Goal: Task Accomplishment & Management: Manage account settings

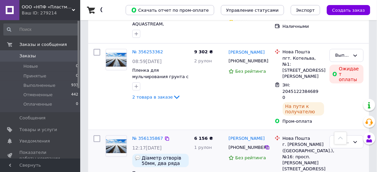
scroll to position [100, 0]
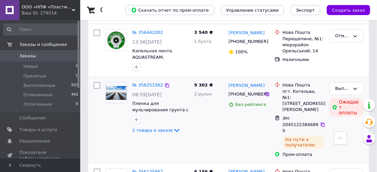
drag, startPoint x: 236, startPoint y: 93, endPoint x: 227, endPoint y: 107, distance: 16.6
click at [222, 116] on div "9 302 ₴ 2 рулон" at bounding box center [209, 119] width 34 height 81
drag, startPoint x: 229, startPoint y: 93, endPoint x: 260, endPoint y: 94, distance: 31.5
click at [260, 94] on div "[PHONE_NUMBER]" at bounding box center [245, 94] width 37 height 9
copy span "[PHONE_NUMBER]"
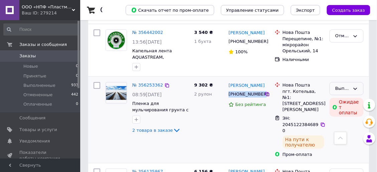
click at [347, 87] on div "Выполнен" at bounding box center [342, 88] width 15 height 7
click at [339, 113] on li "Отменен" at bounding box center [346, 115] width 33 height 12
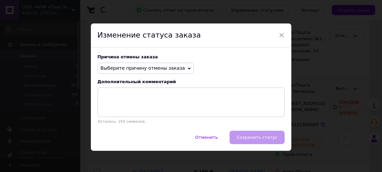
click at [188, 67] on icon at bounding box center [189, 68] width 3 height 3
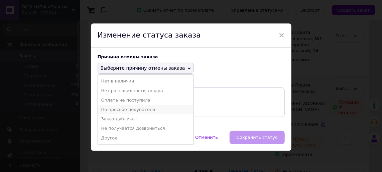
click at [123, 108] on li "По просьбе покупателя" at bounding box center [146, 109] width 96 height 9
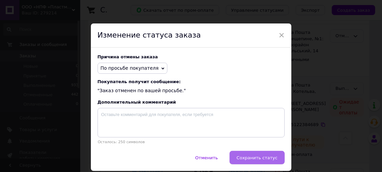
click at [239, 156] on button "Сохранить статус" at bounding box center [257, 156] width 55 height 13
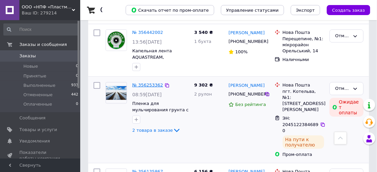
click at [149, 84] on link "№ 356253362" at bounding box center [147, 84] width 31 height 5
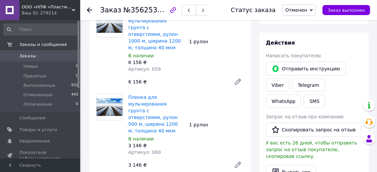
scroll to position [33, 0]
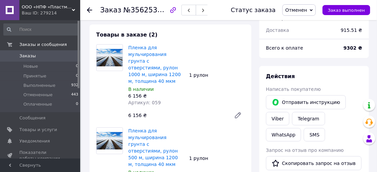
click at [314, 10] on span "Отменен" at bounding box center [299, 9] width 33 height 11
click at [303, 24] on li "Принят" at bounding box center [300, 23] width 35 height 10
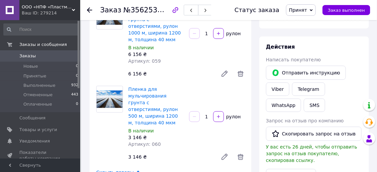
scroll to position [67, 0]
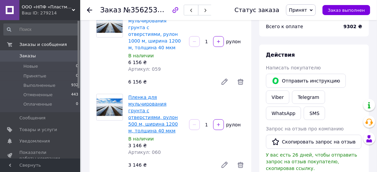
click at [135, 94] on link "Пленка для мульчирования грунта с отверстиями, рулон 500 м, ширина 1200 м, толщ…" at bounding box center [152, 113] width 49 height 39
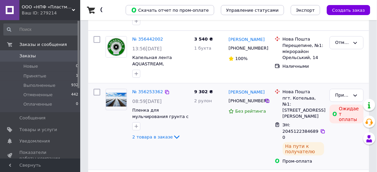
scroll to position [133, 0]
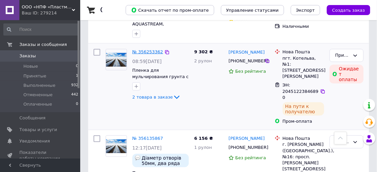
click at [140, 50] on link "№ 356253362" at bounding box center [147, 51] width 31 height 5
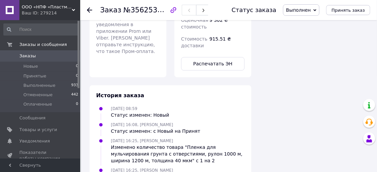
click at [89, 10] on use at bounding box center [89, 9] width 5 height 5
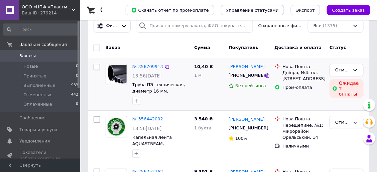
scroll to position [33, 0]
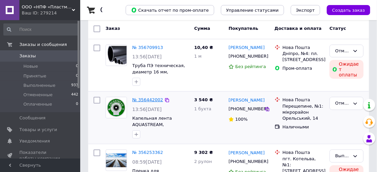
click at [153, 97] on link "№ 356442002" at bounding box center [147, 99] width 31 height 5
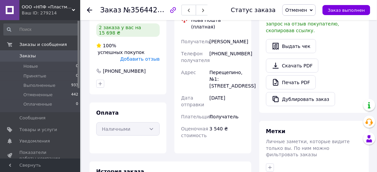
scroll to position [67, 0]
